Goal: Task Accomplishment & Management: Manage account settings

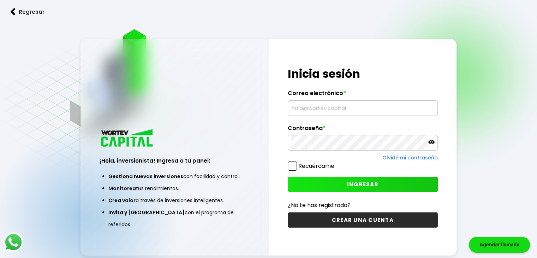
type input "[PERSON_NAME][EMAIL_ADDRESS][PERSON_NAME][DOMAIN_NAME]"
click at [294, 166] on span at bounding box center [292, 165] width 9 height 9
click at [336, 162] on input "Recuérdame" at bounding box center [336, 162] width 0 height 0
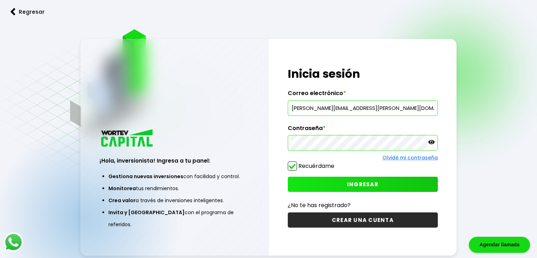
click at [368, 186] on span "INGRESAR" at bounding box center [362, 183] width 31 height 7
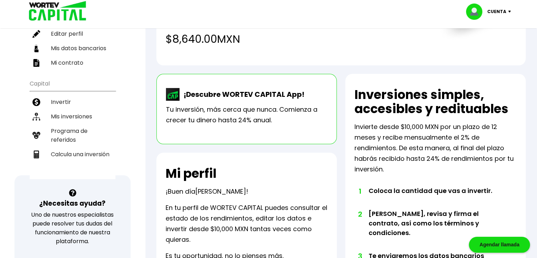
scroll to position [71, 0]
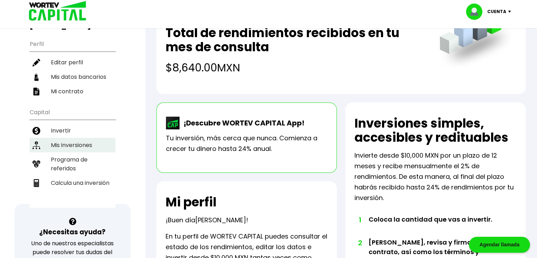
click at [82, 138] on li "Mis inversiones" at bounding box center [73, 145] width 86 height 14
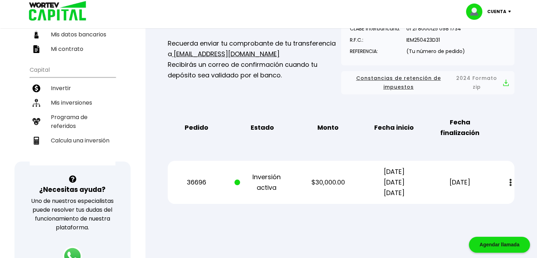
scroll to position [141, 0]
